Goal: Obtain resource: Download file/media

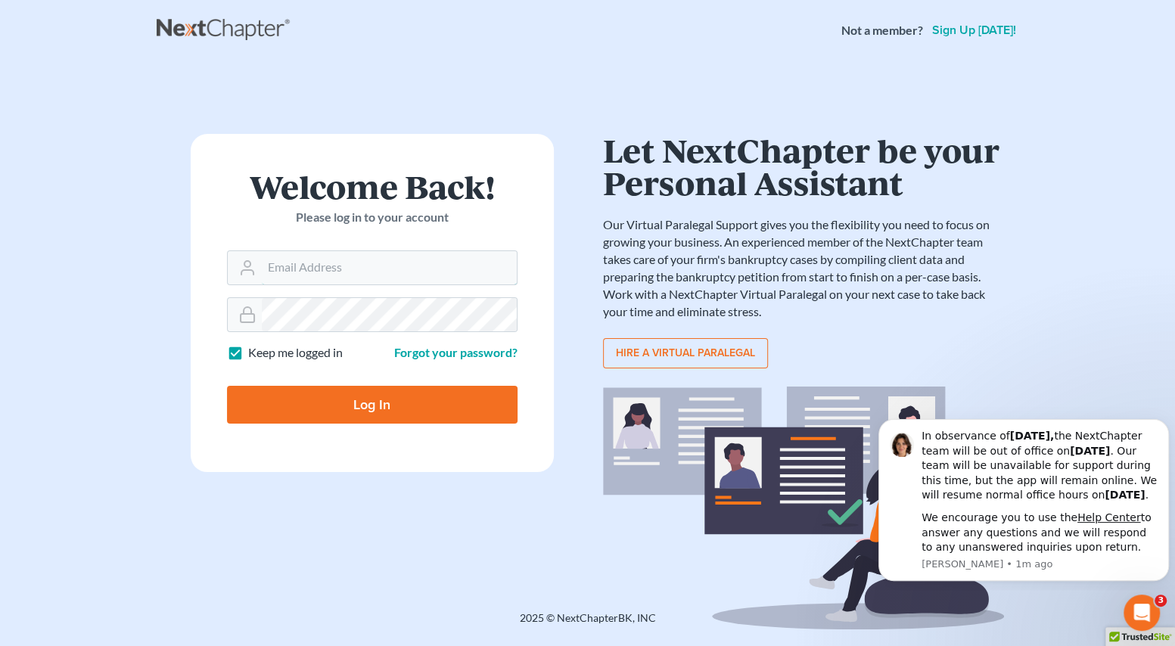
type input "[EMAIL_ADDRESS][PERSON_NAME][DOMAIN_NAME]"
click at [325, 412] on input "Log In" at bounding box center [372, 405] width 291 height 38
type input "Thinking..."
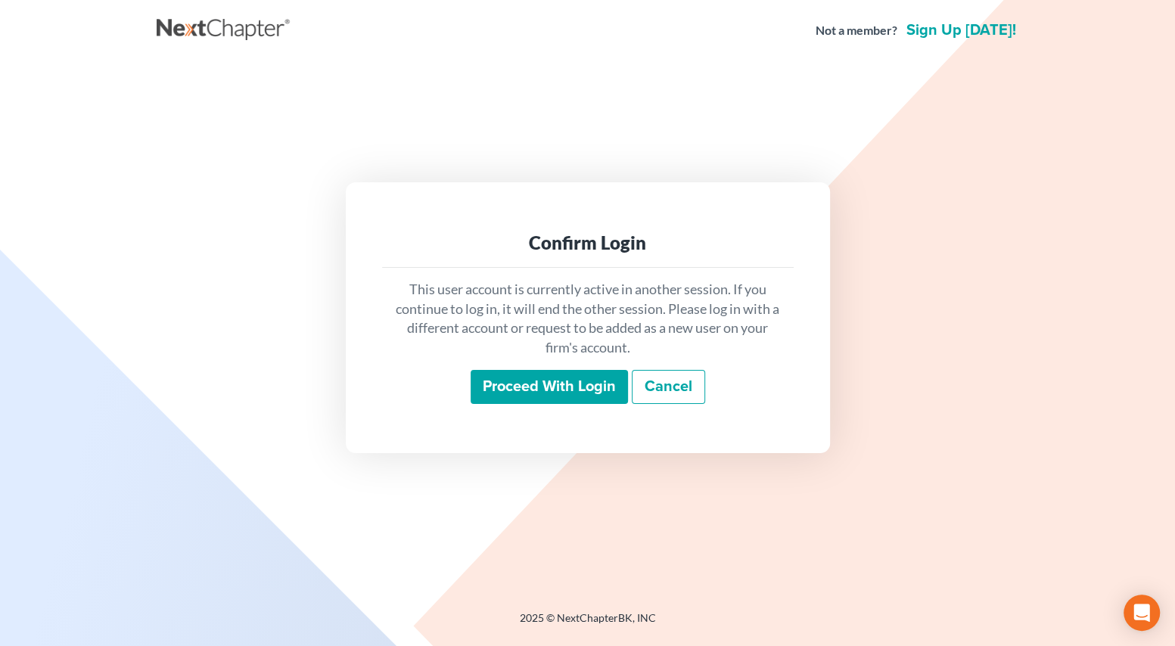
click at [574, 380] on input "Proceed with login" at bounding box center [549, 387] width 157 height 35
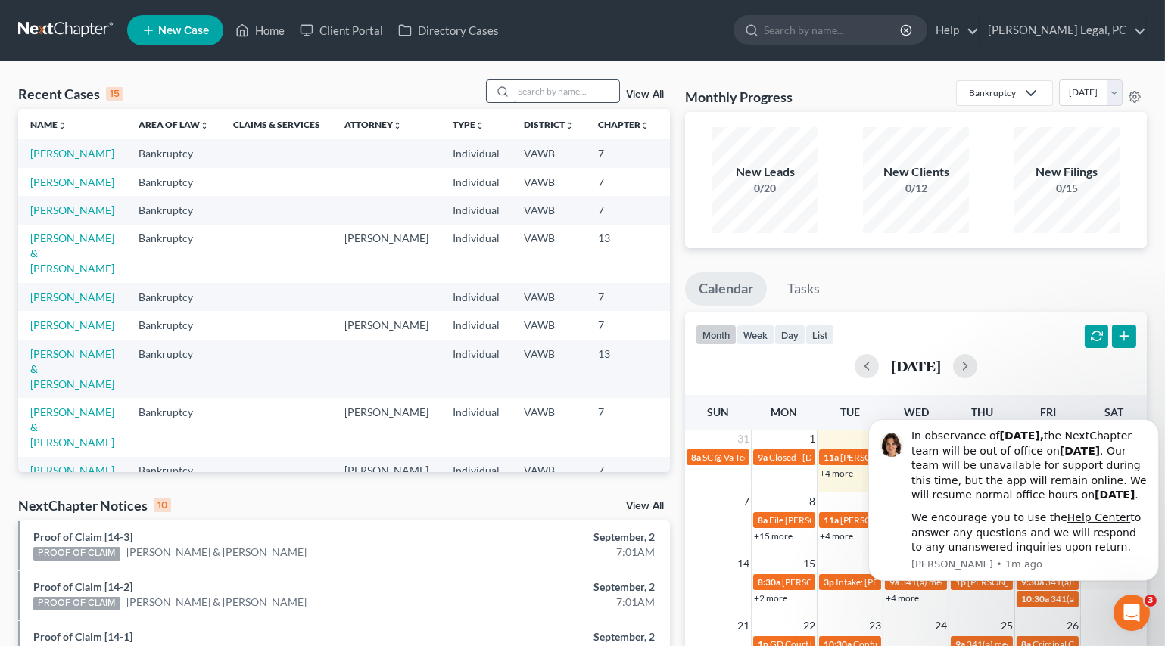
click at [548, 87] on input "search" at bounding box center [566, 91] width 106 height 22
type input "[PERSON_NAME]"
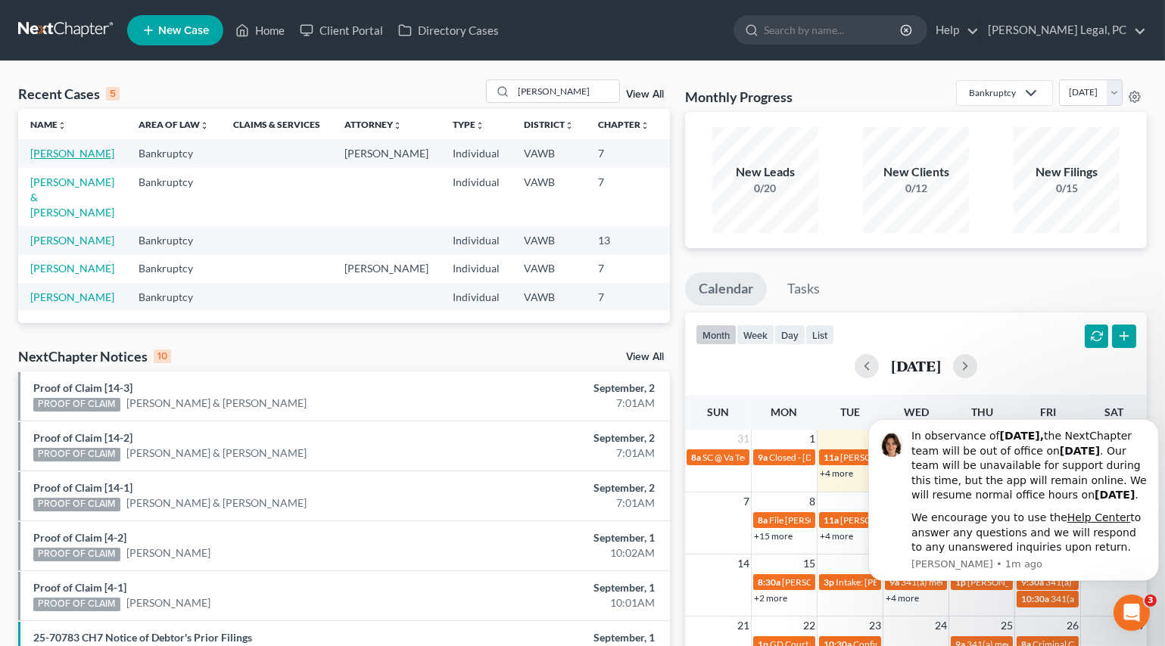
click at [45, 160] on link "[PERSON_NAME]" at bounding box center [72, 153] width 84 height 13
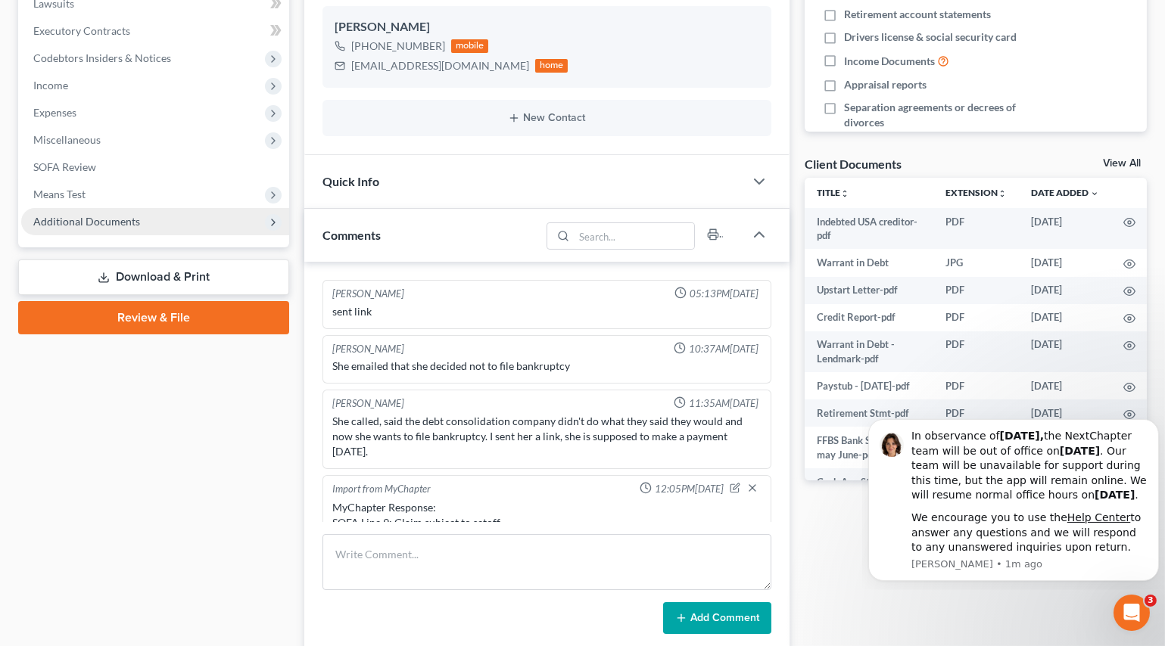
scroll to position [2143, 0]
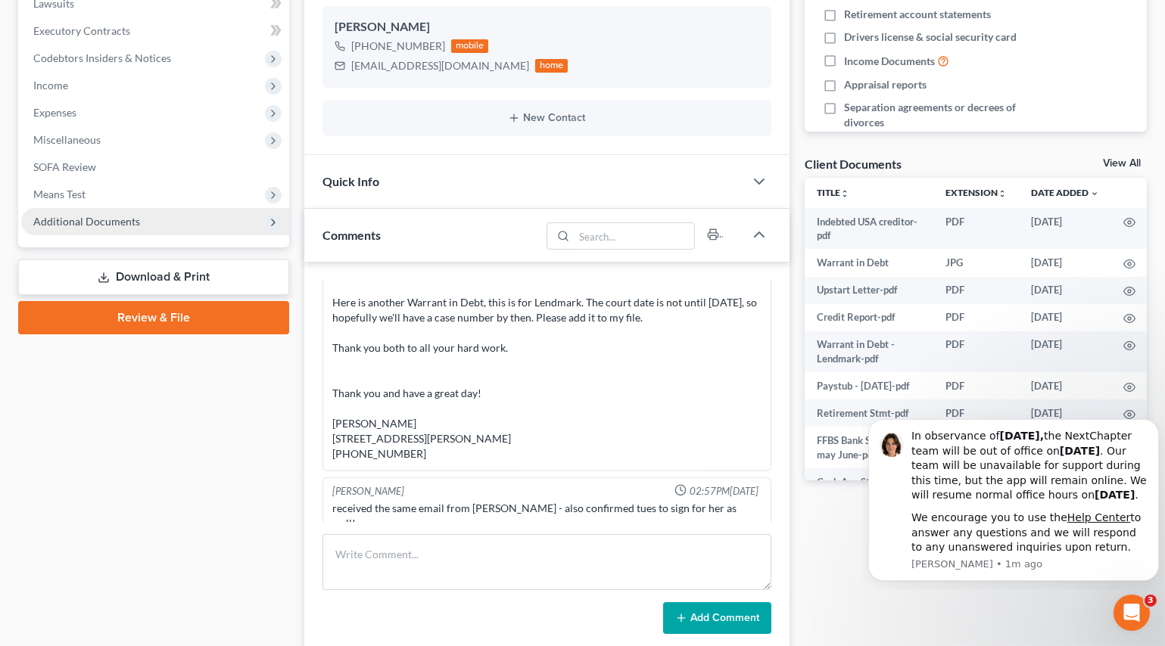
click at [60, 220] on span "Additional Documents" at bounding box center [86, 221] width 107 height 13
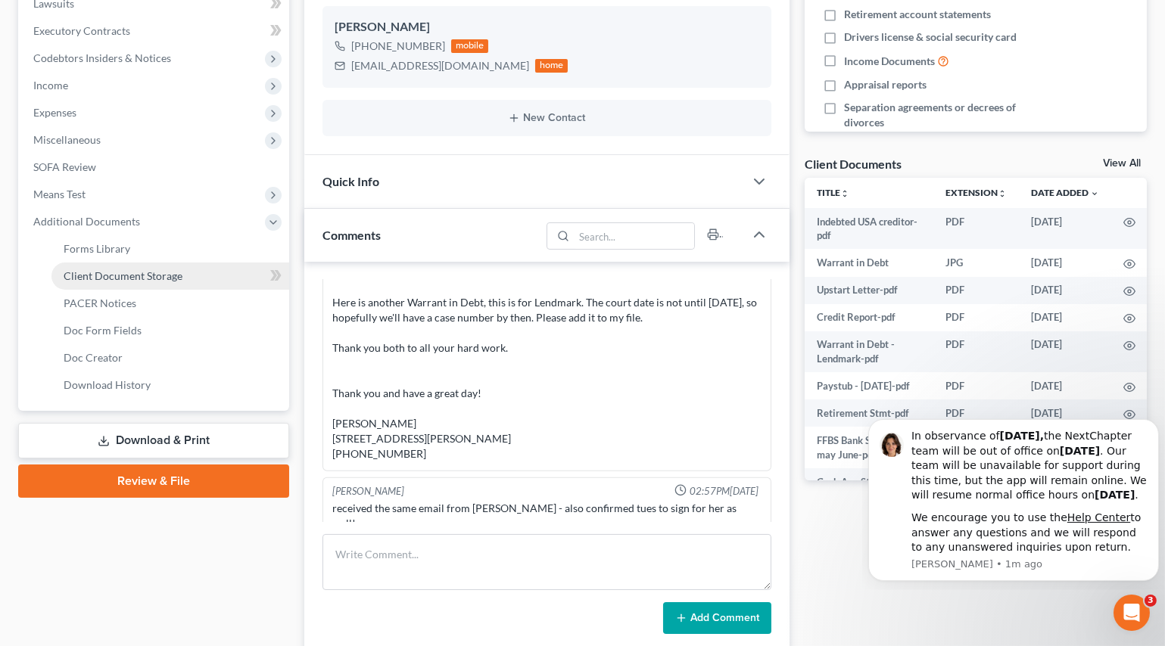
click at [82, 279] on span "Client Document Storage" at bounding box center [123, 275] width 119 height 13
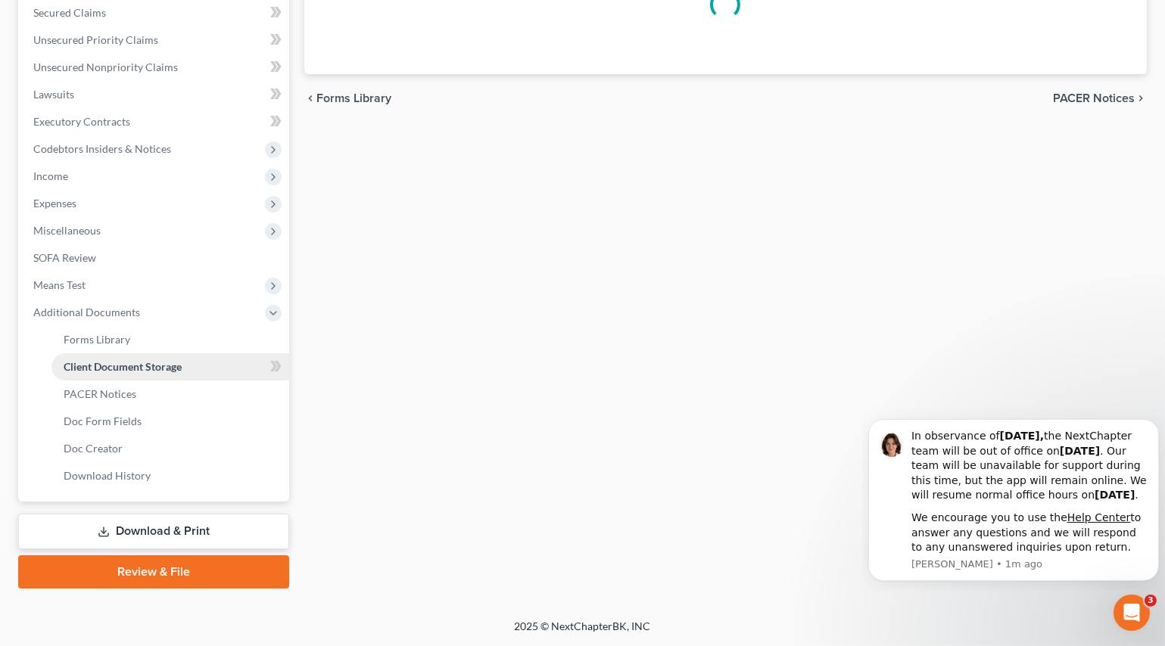
scroll to position [156, 0]
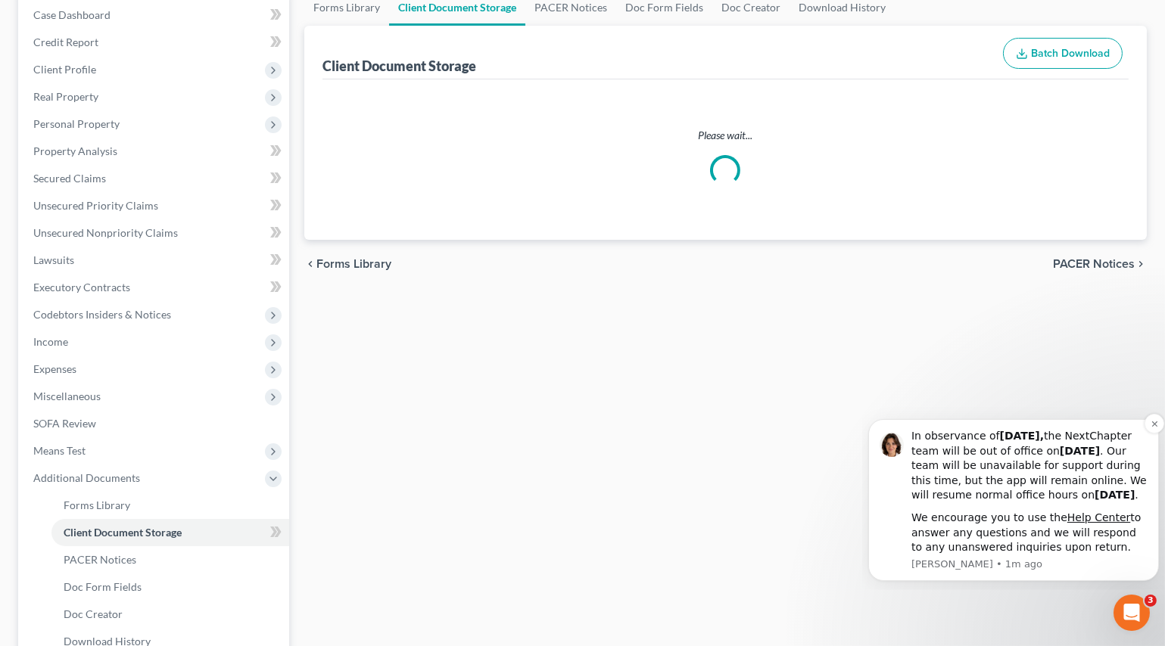
select select "0"
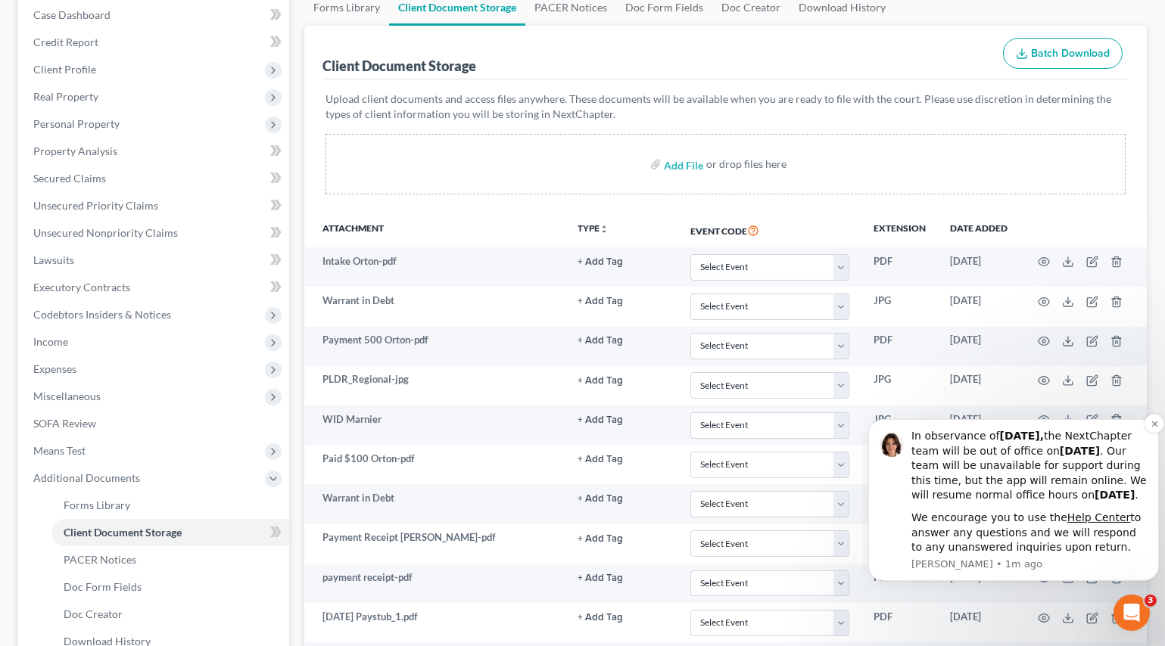
scroll to position [0, 0]
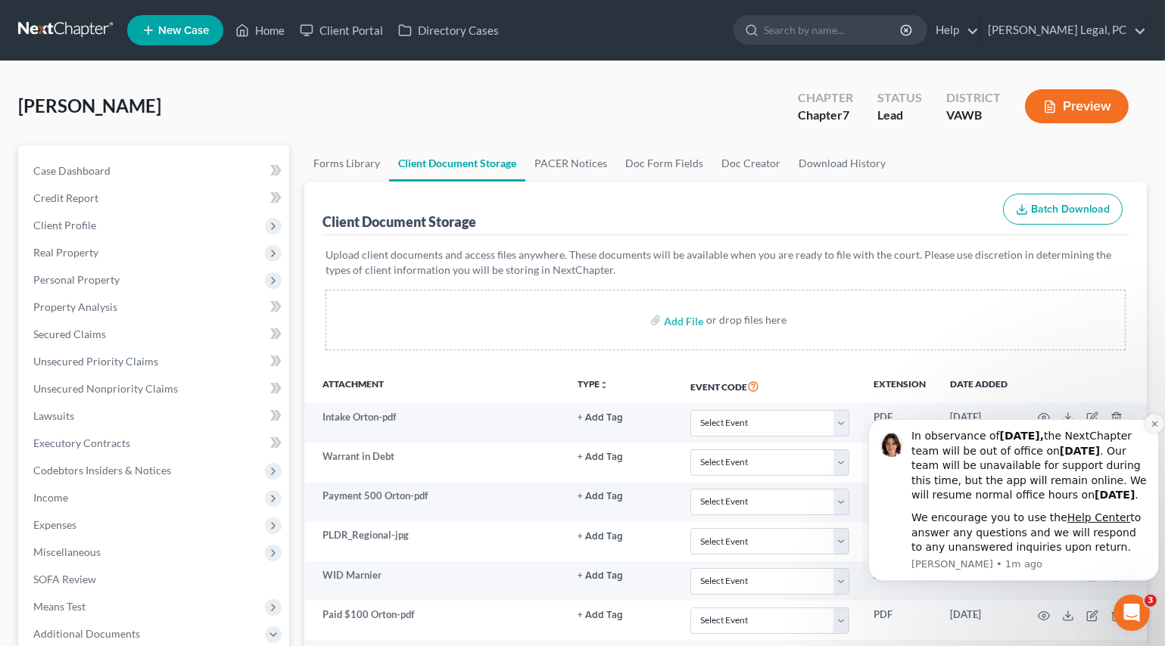
click at [1150, 413] on button "Dismiss notification" at bounding box center [1154, 423] width 20 height 20
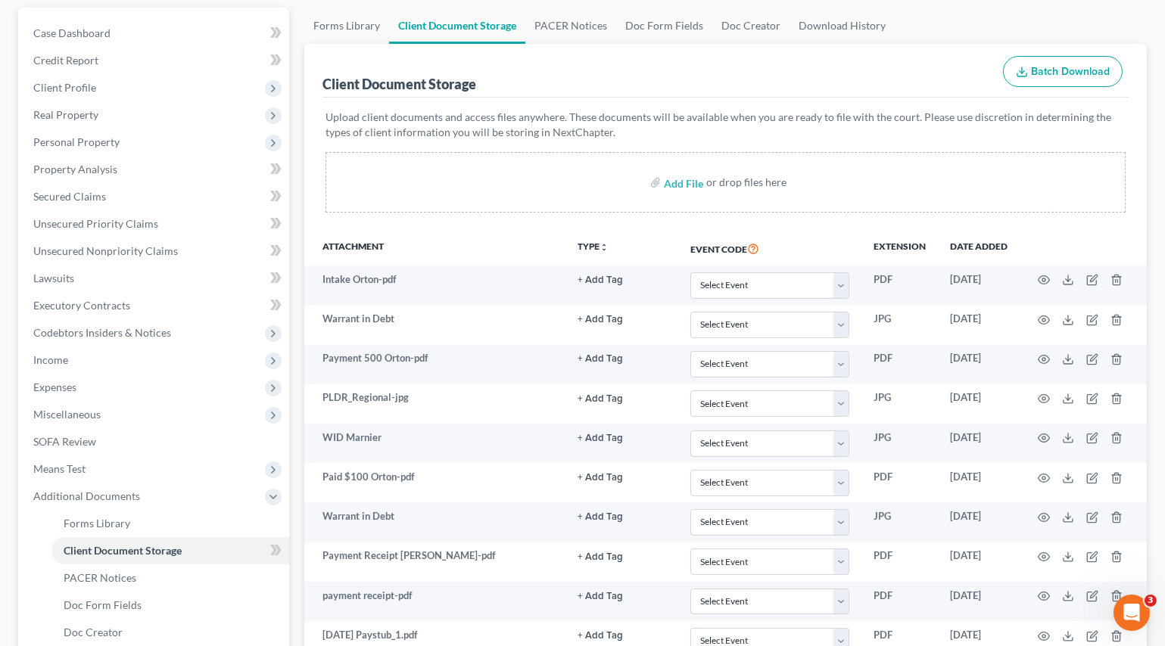
scroll to position [206, 0]
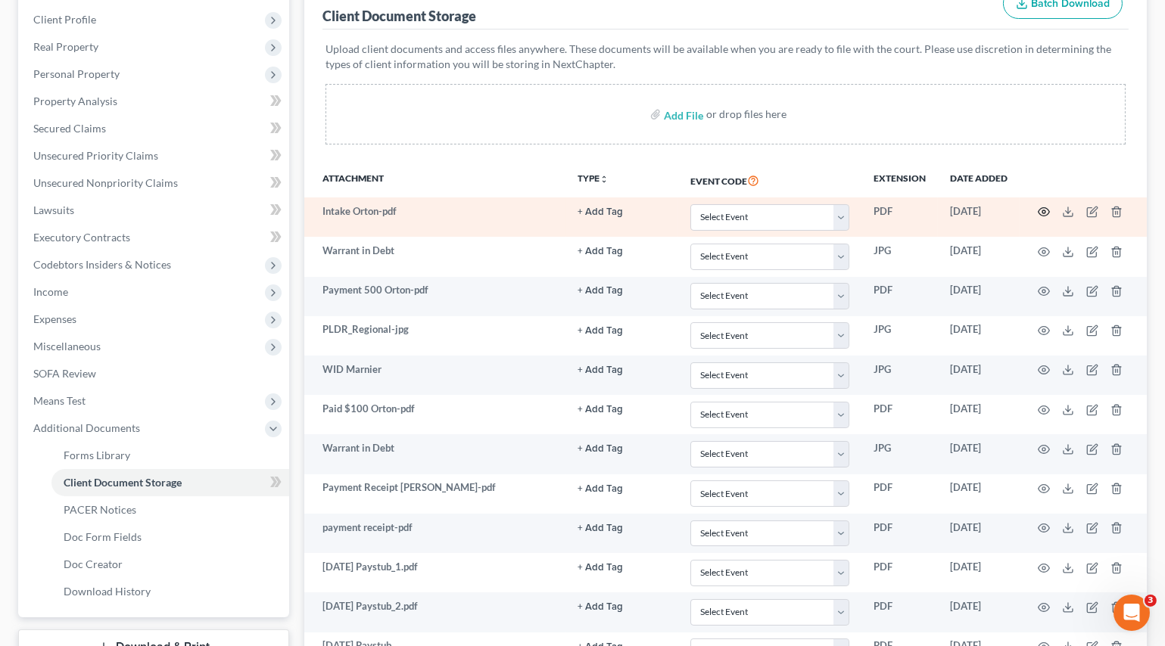
click at [1044, 212] on icon "button" at bounding box center [1044, 212] width 12 height 12
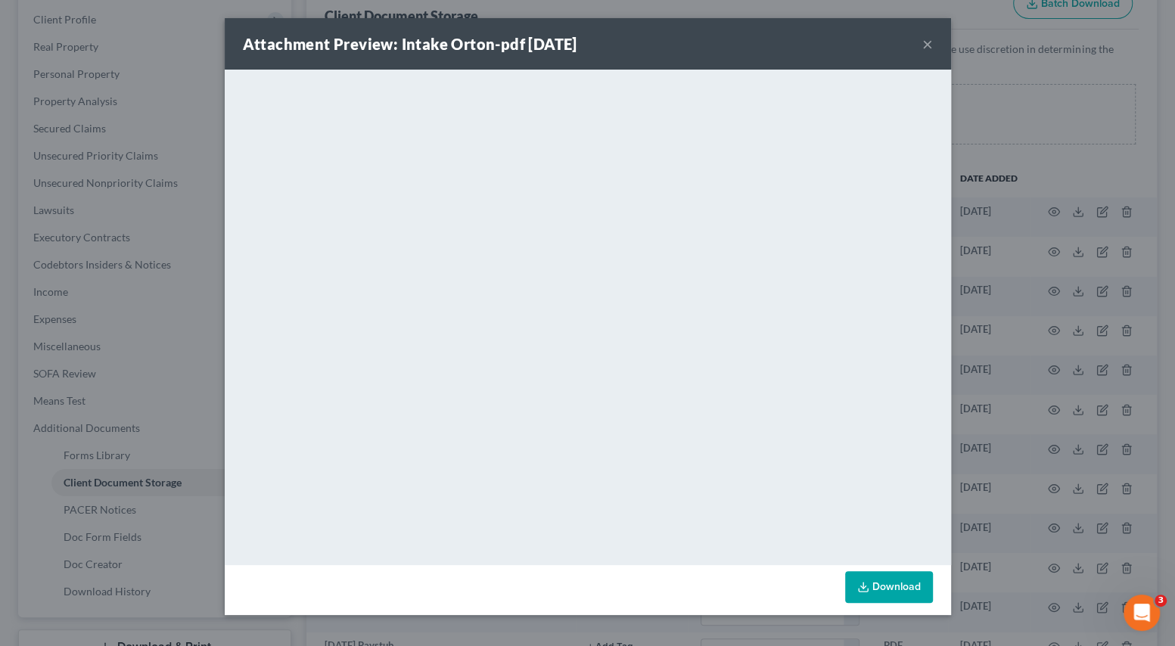
click at [923, 39] on button "×" at bounding box center [928, 44] width 11 height 18
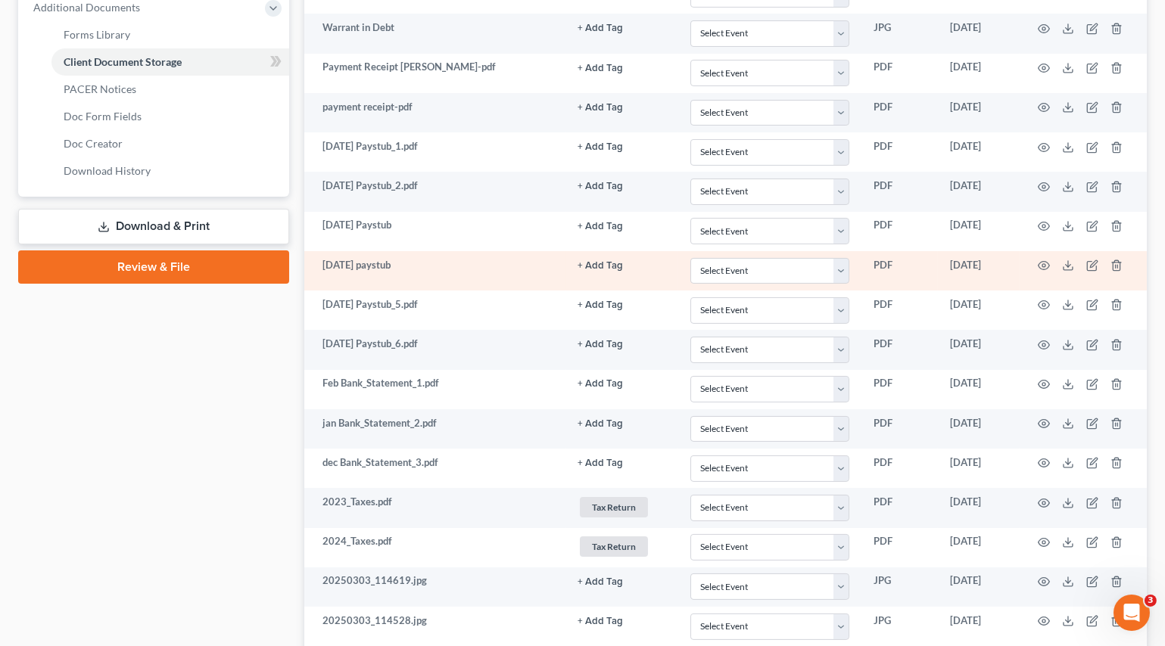
scroll to position [825, 0]
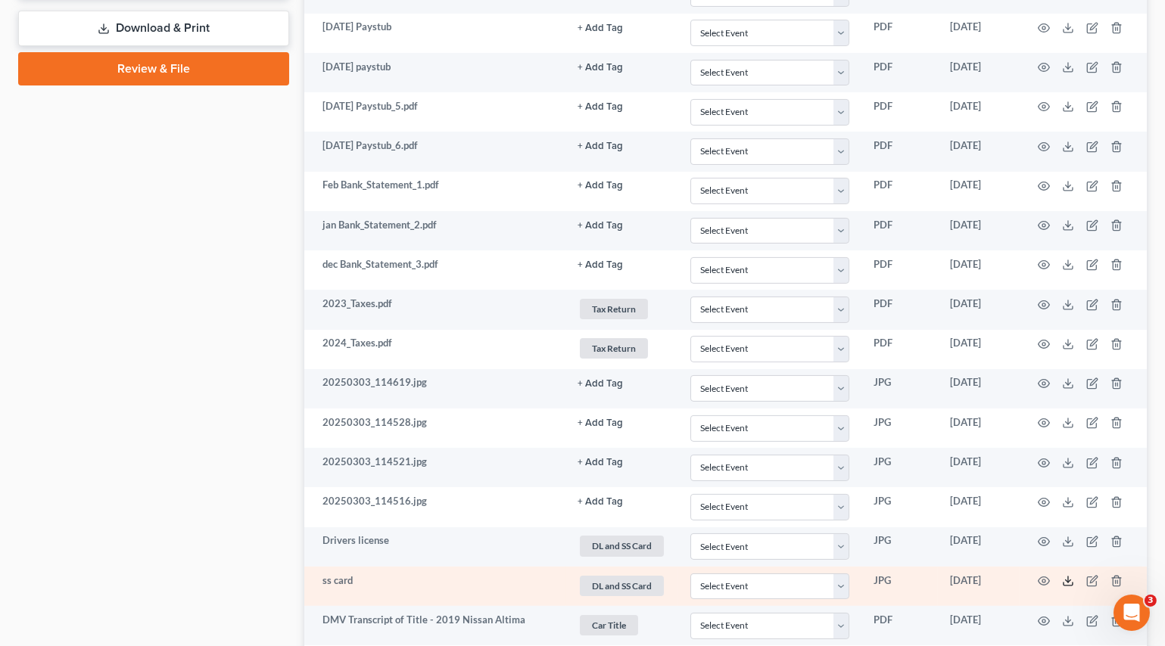
click at [1062, 575] on icon at bounding box center [1068, 581] width 12 height 12
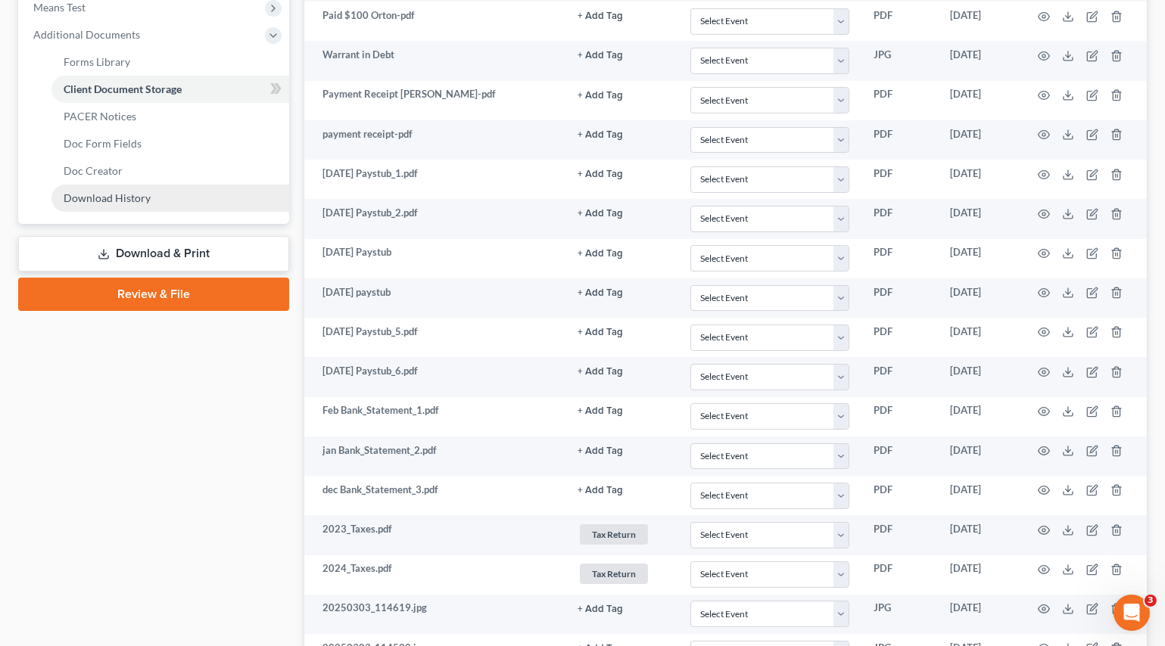
scroll to position [550, 0]
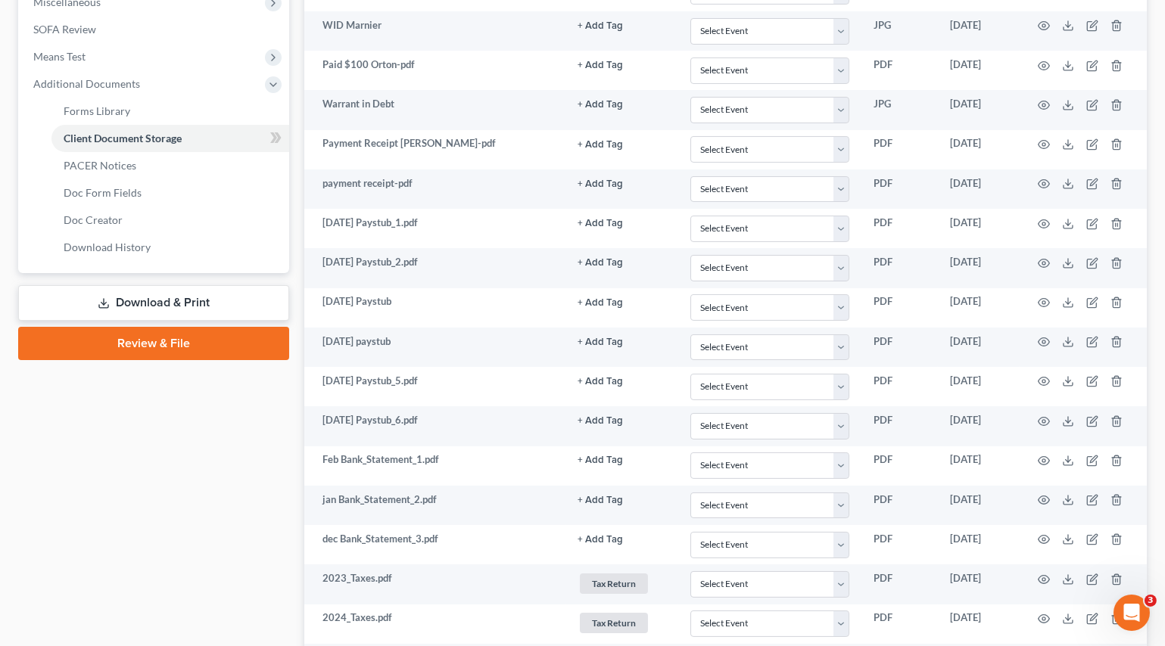
click at [135, 295] on link "Download & Print" at bounding box center [153, 303] width 271 height 36
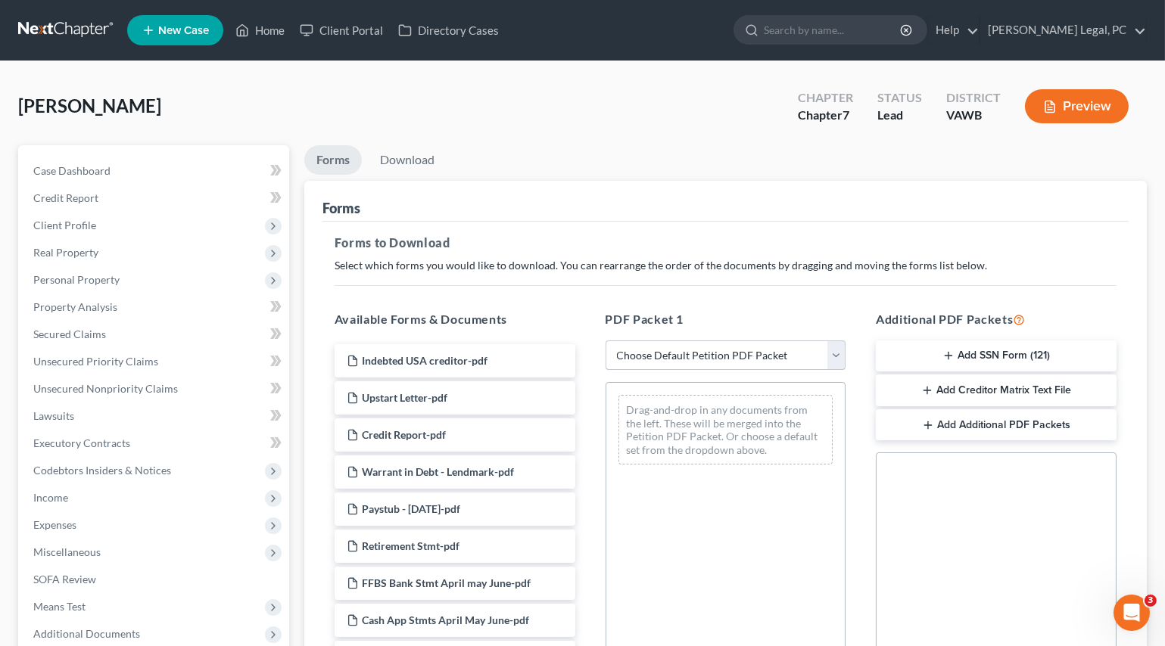
click at [693, 350] on select "Choose Default Petition PDF Packet Complete Bankruptcy Petition (all forms and …" at bounding box center [725, 356] width 241 height 30
select select "0"
click at [605, 341] on select "Choose Default Petition PDF Packet Complete Bankruptcy Petition (all forms and …" at bounding box center [725, 356] width 241 height 30
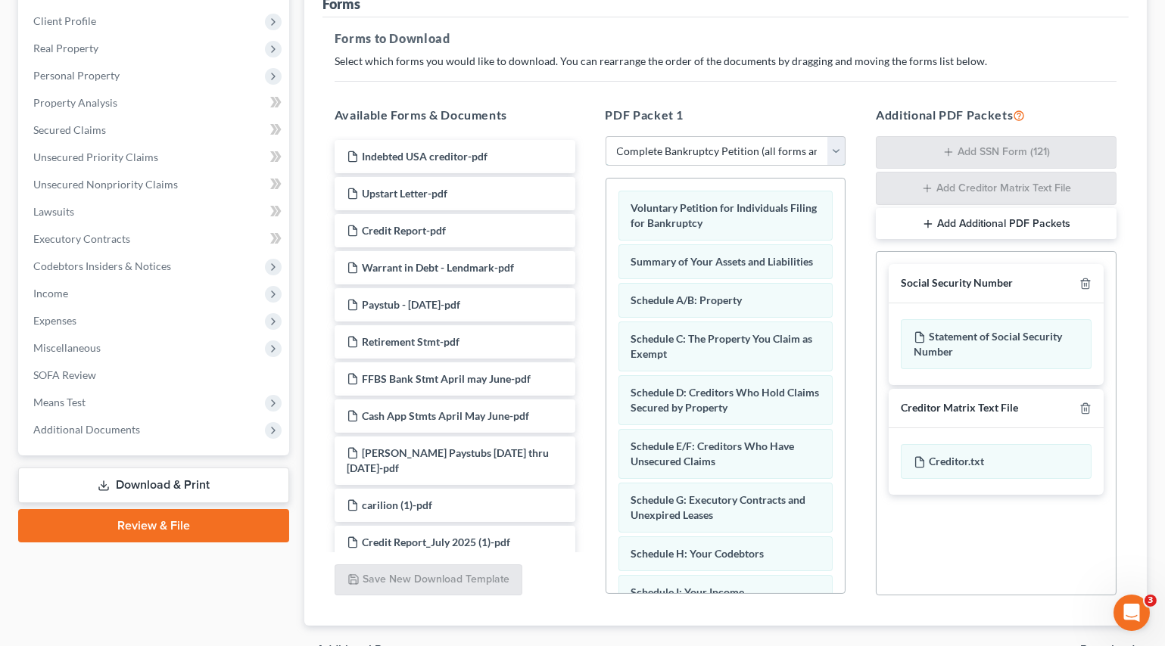
scroll to position [206, 0]
click at [1087, 402] on icon "button" at bounding box center [1085, 407] width 7 height 10
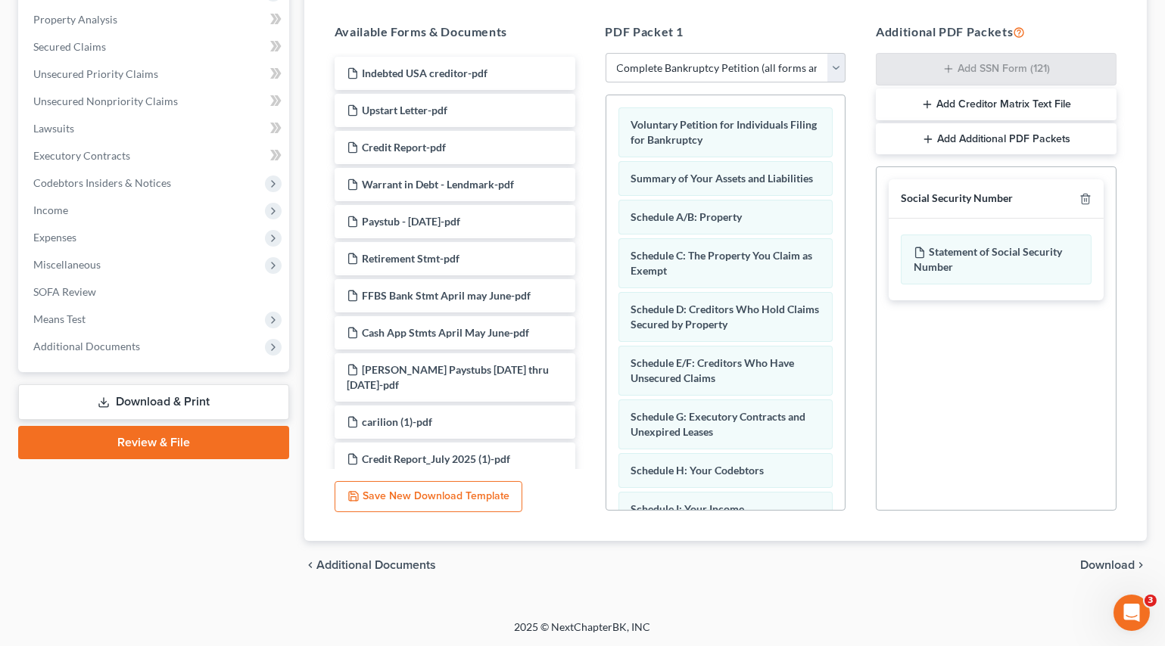
click at [1097, 563] on span "Download" at bounding box center [1107, 565] width 54 height 12
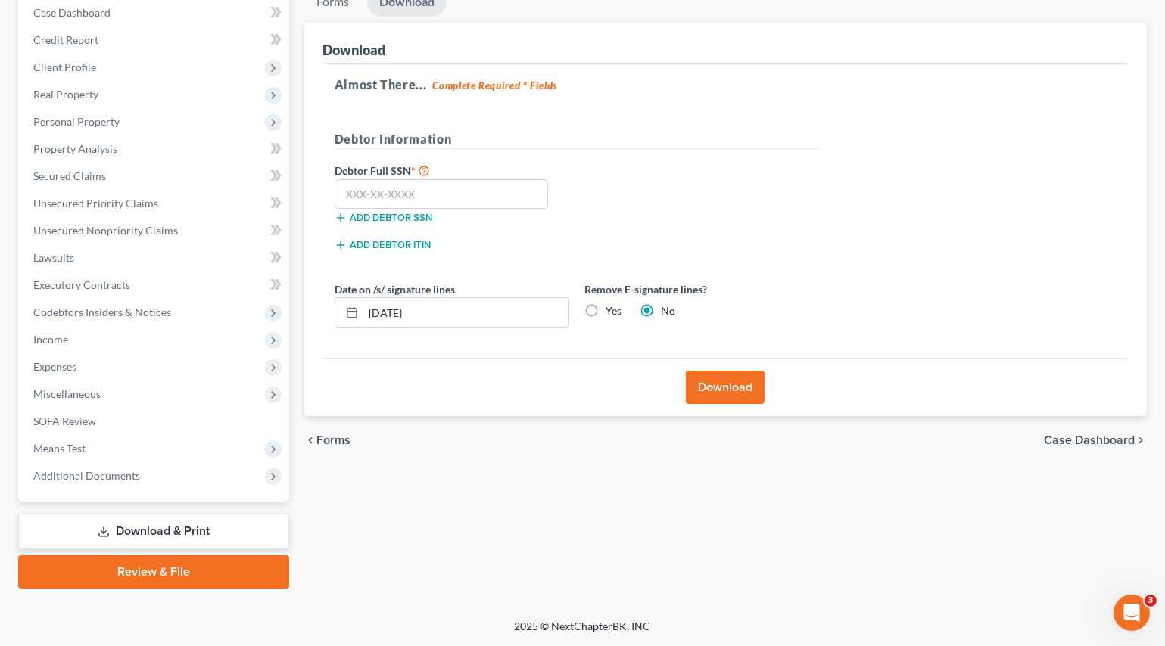
scroll to position [157, 0]
click at [605, 310] on label "Yes" at bounding box center [613, 312] width 16 height 15
click at [612, 310] on input "Yes" at bounding box center [617, 310] width 10 height 10
radio input "true"
radio input "false"
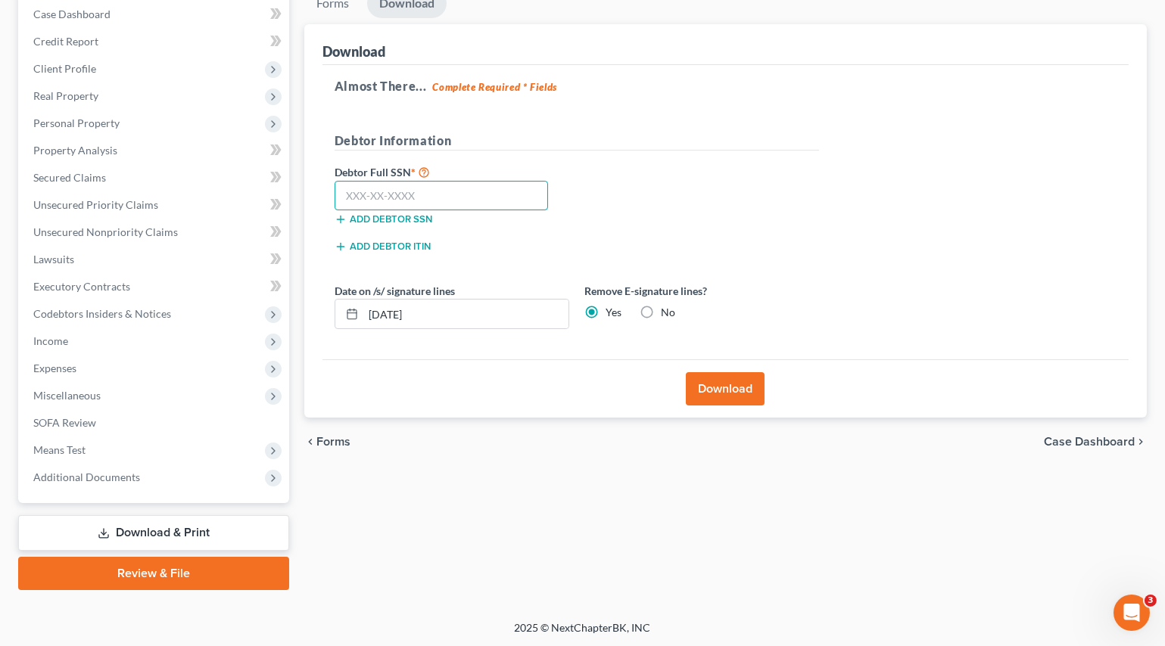
click at [431, 185] on input "text" at bounding box center [442, 196] width 214 height 30
type input "229-13-6917"
click at [705, 381] on button "Download" at bounding box center [725, 388] width 79 height 33
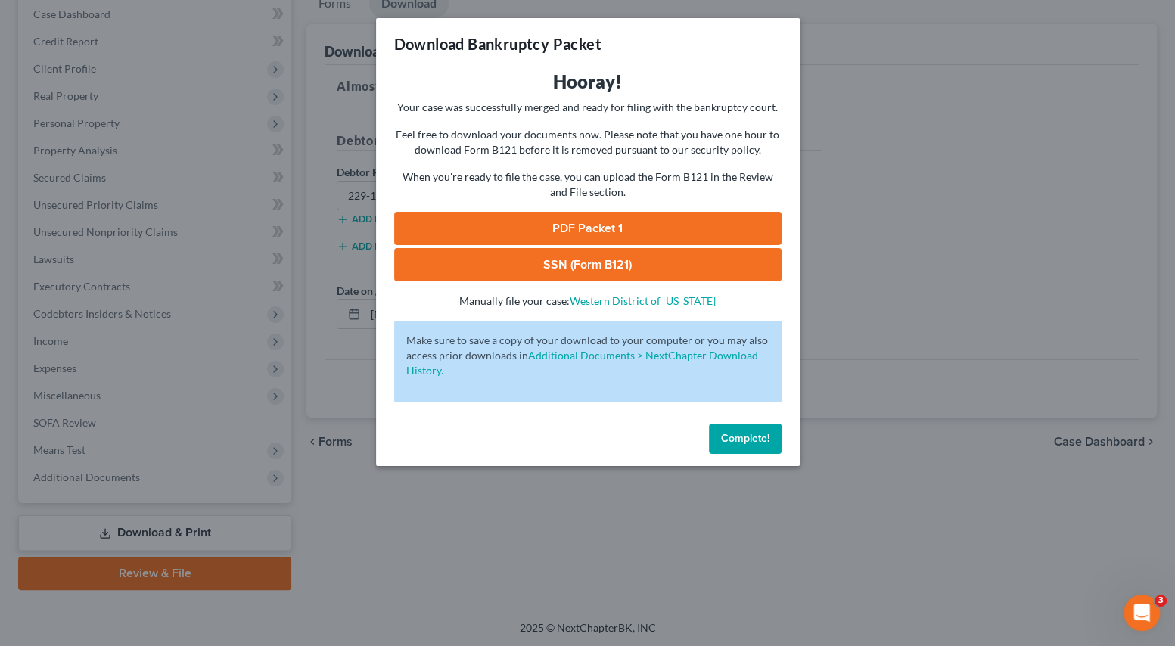
click at [497, 263] on link "SSN (Form B121)" at bounding box center [588, 264] width 388 height 33
click at [504, 223] on link "PDF Packet 1" at bounding box center [588, 228] width 388 height 33
click at [491, 511] on div "Download Bankruptcy Packet Hooray! Your case was successfully merged and ready …" at bounding box center [587, 323] width 1175 height 646
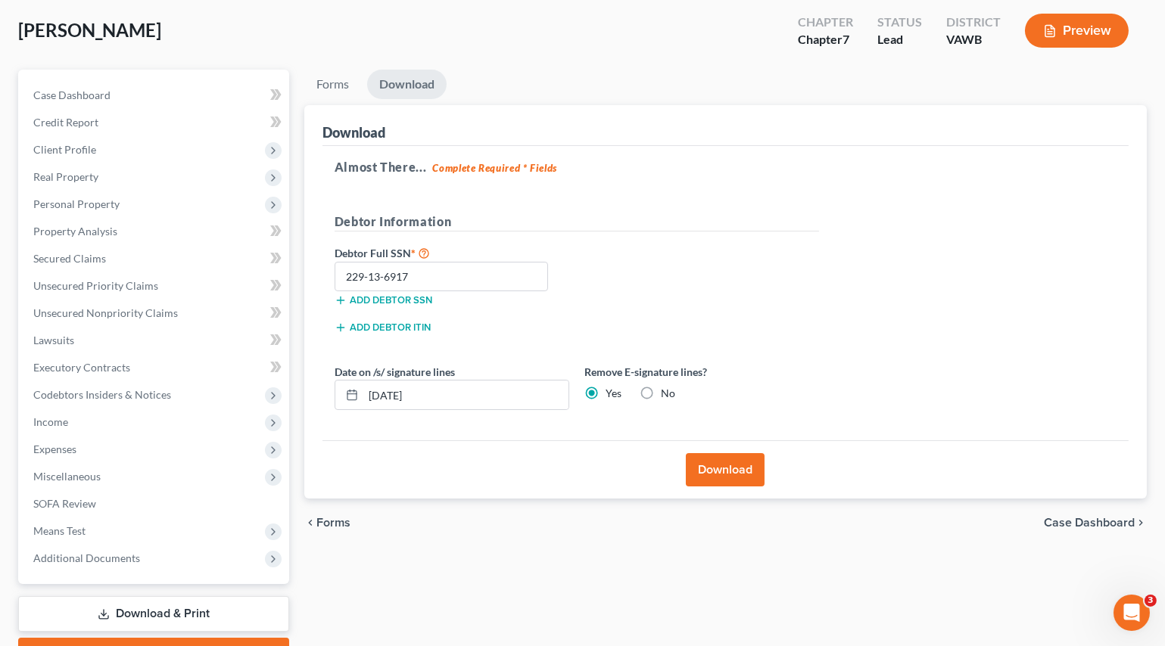
scroll to position [0, 0]
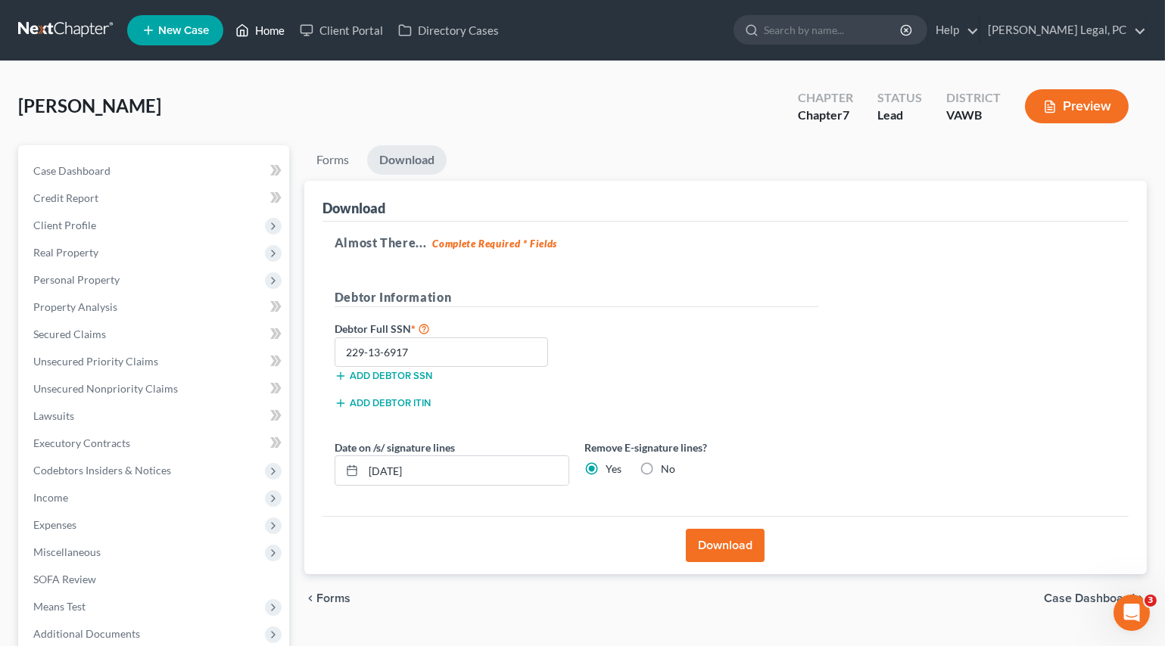
click at [277, 33] on link "Home" at bounding box center [260, 30] width 64 height 27
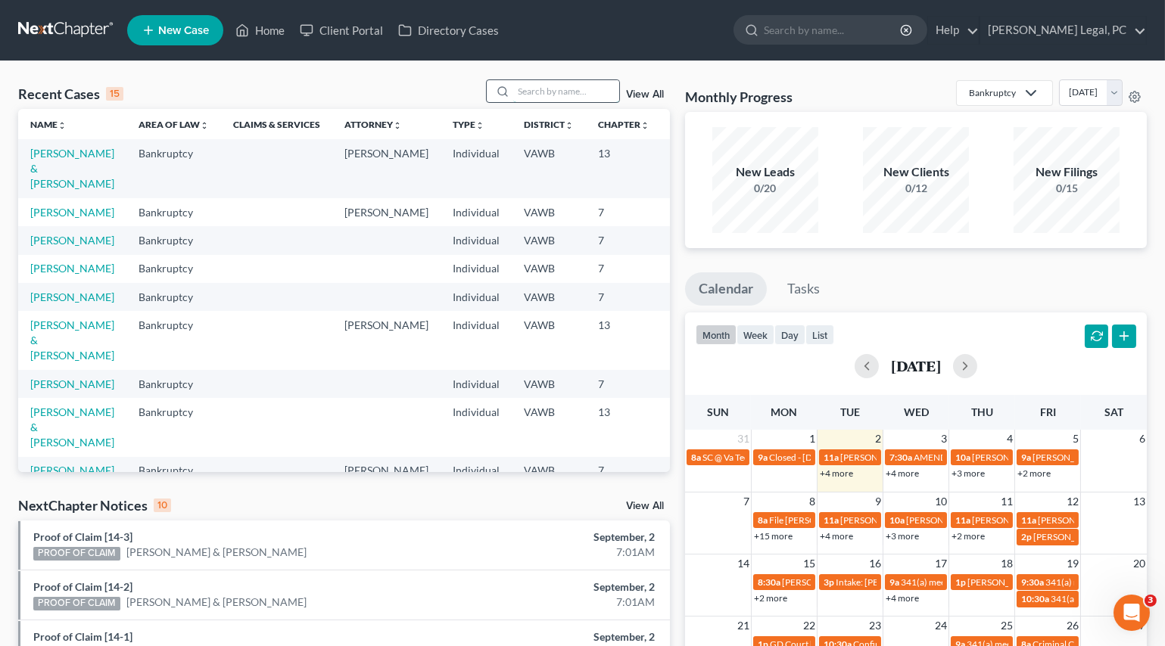
click at [530, 89] on input "search" at bounding box center [566, 91] width 106 height 22
type input "[PERSON_NAME]"
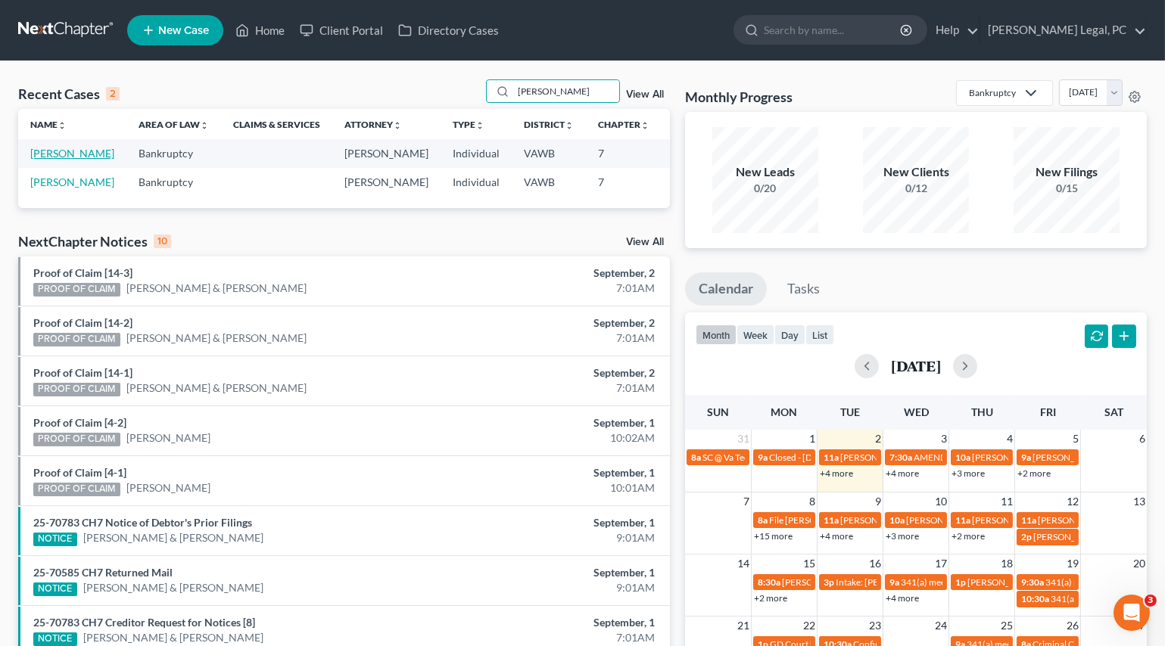
click at [45, 150] on link "[PERSON_NAME]" at bounding box center [72, 153] width 84 height 13
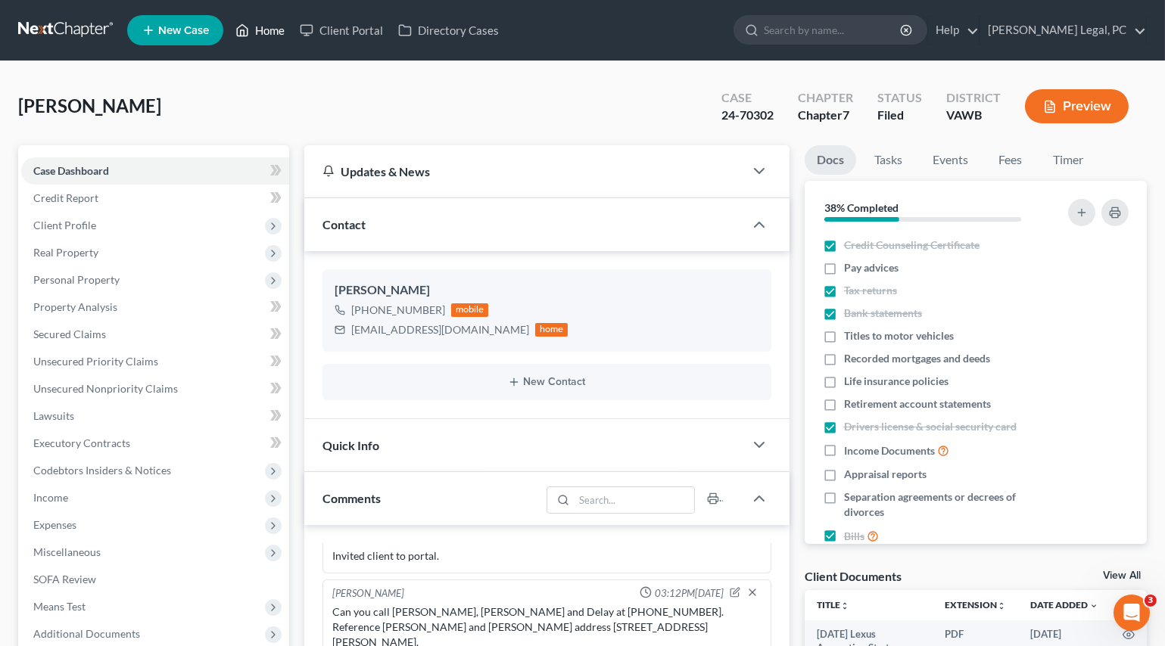
click at [259, 25] on link "Home" at bounding box center [260, 30] width 64 height 27
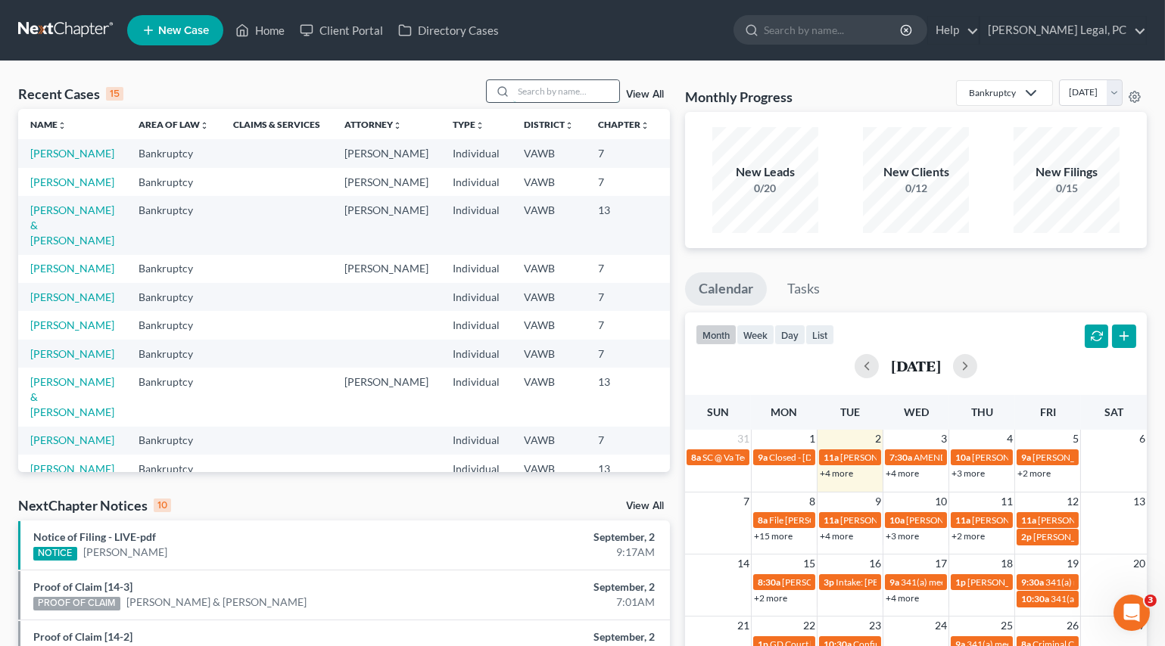
click at [530, 89] on input "search" at bounding box center [566, 91] width 106 height 22
type input "[PERSON_NAME]"
